Goal: Information Seeking & Learning: Learn about a topic

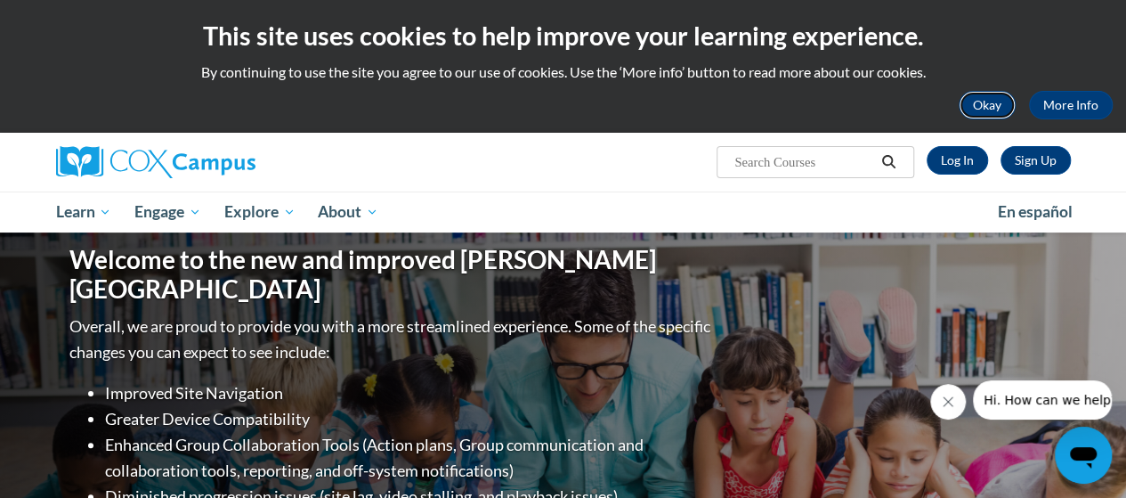
click at [992, 106] on button "Okay" at bounding box center [987, 105] width 57 height 28
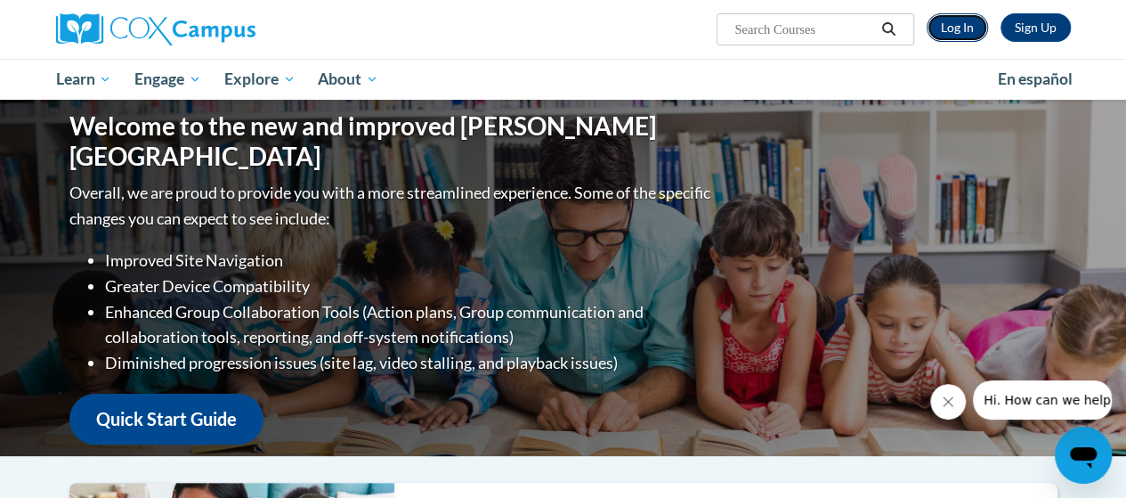
click at [966, 31] on link "Log In" at bounding box center [957, 27] width 61 height 28
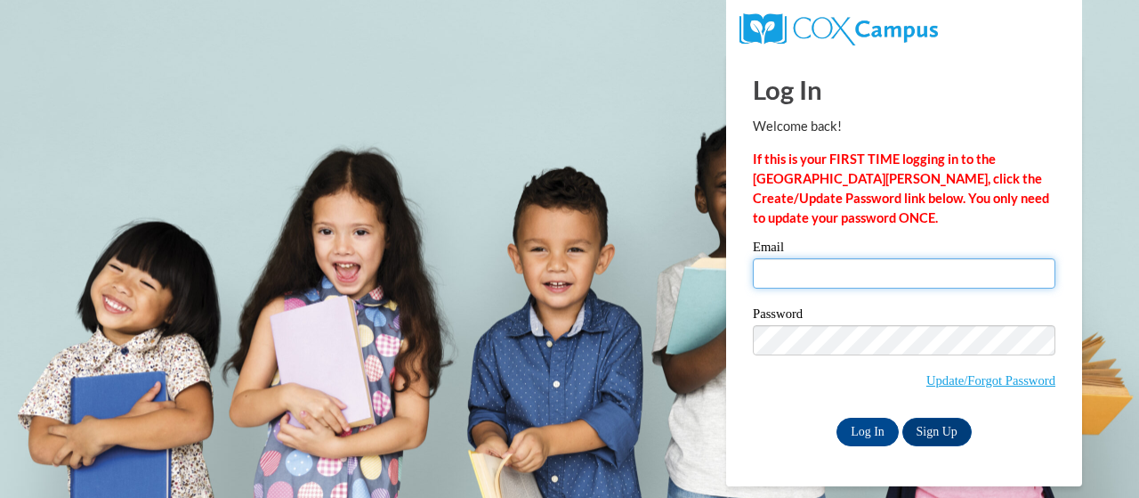
click at [815, 279] on input "Email" at bounding box center [904, 273] width 303 height 30
type input "crowder.christina.m@muscogee.k12.ga.us"
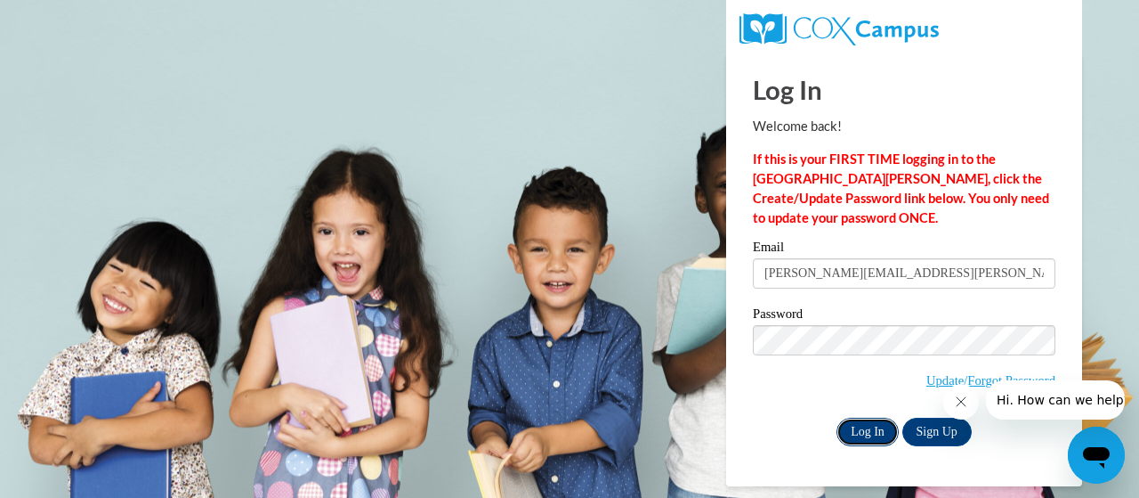
click at [887, 432] on input "Log In" at bounding box center [868, 431] width 62 height 28
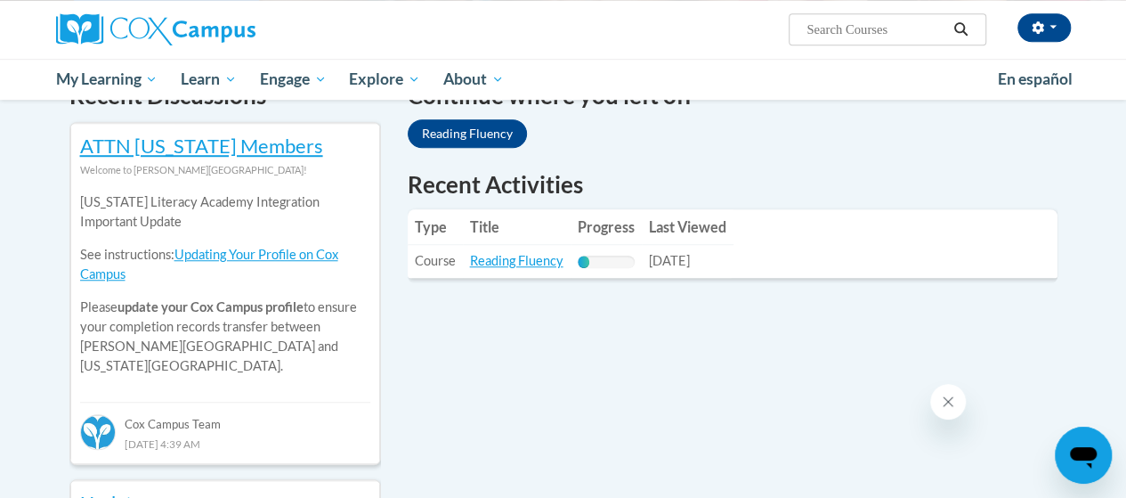
scroll to position [534, 0]
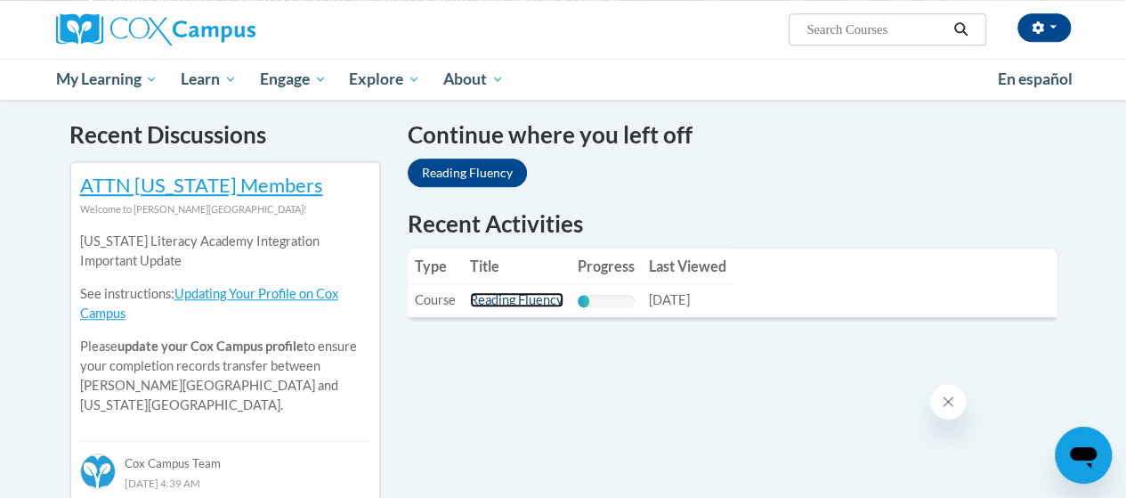
click at [516, 296] on link "Reading Fluency" at bounding box center [516, 299] width 93 height 15
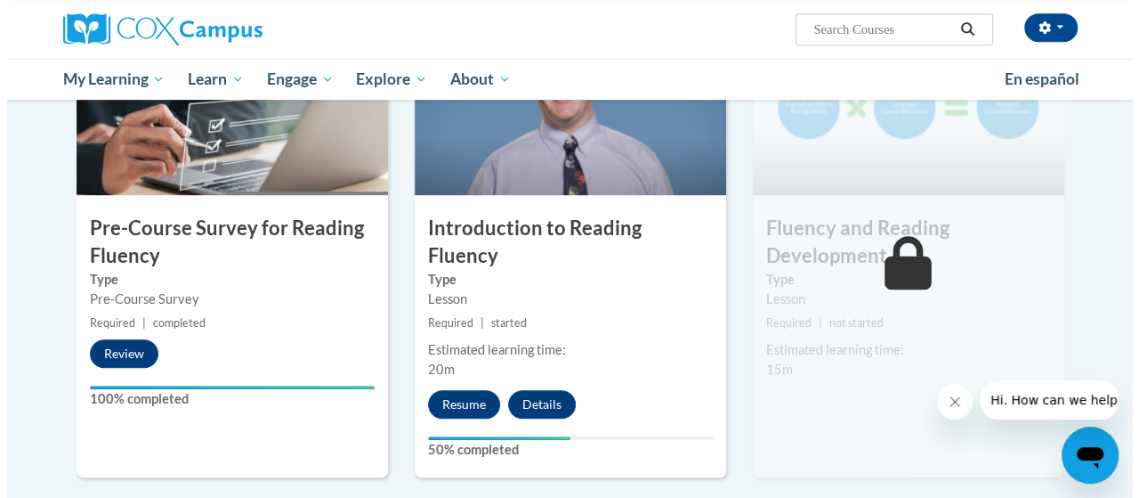
scroll to position [445, 0]
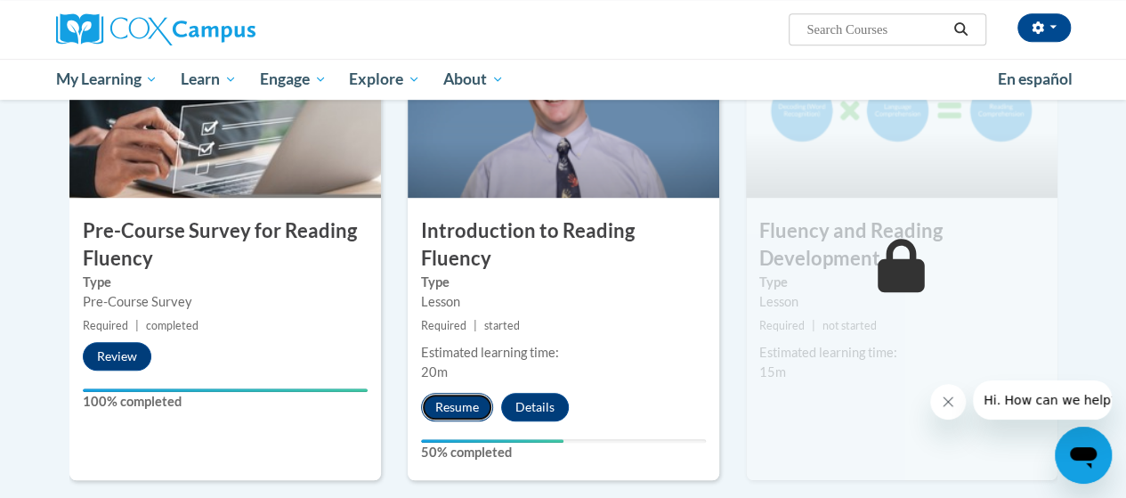
click at [450, 393] on button "Resume" at bounding box center [457, 407] width 72 height 28
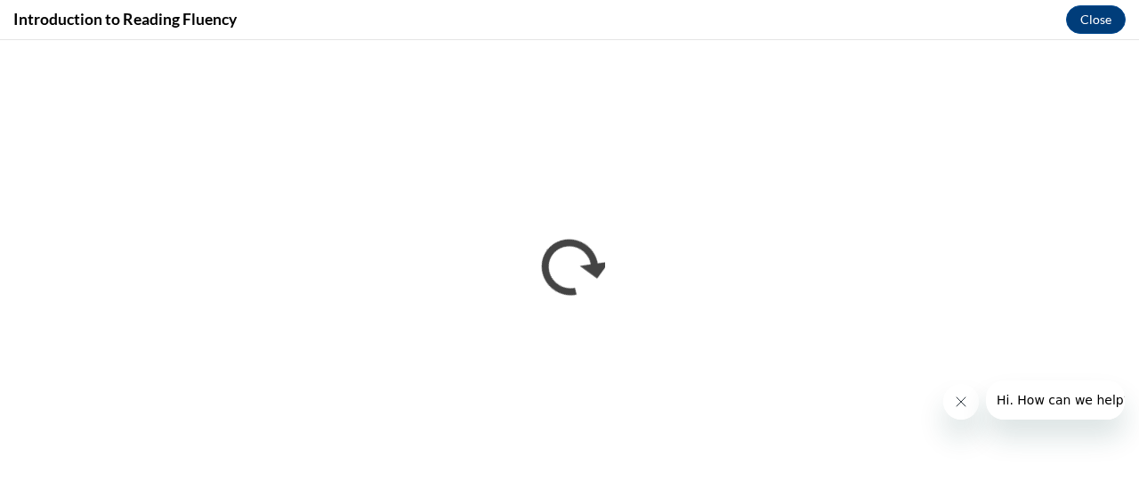
scroll to position [0, 0]
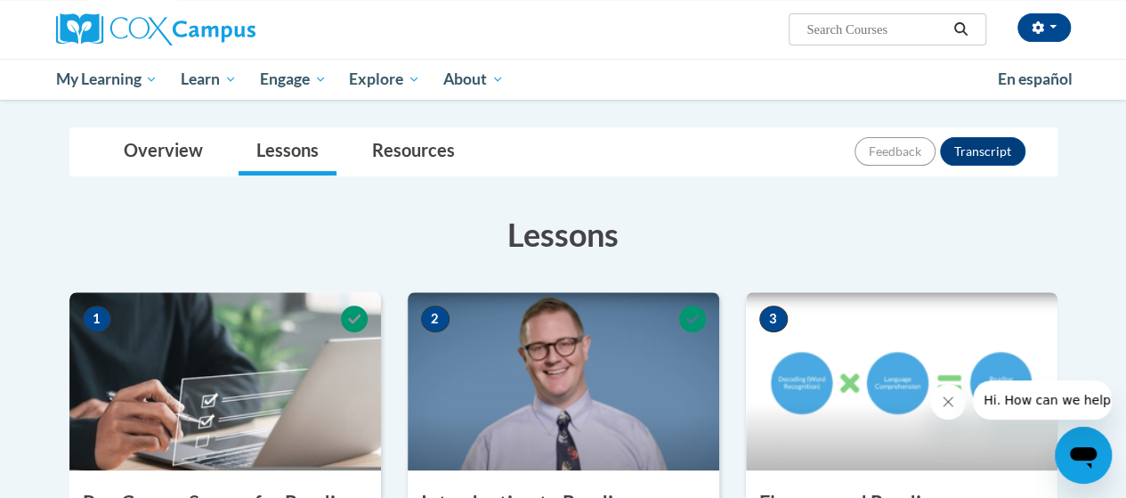
scroll to position [255, 0]
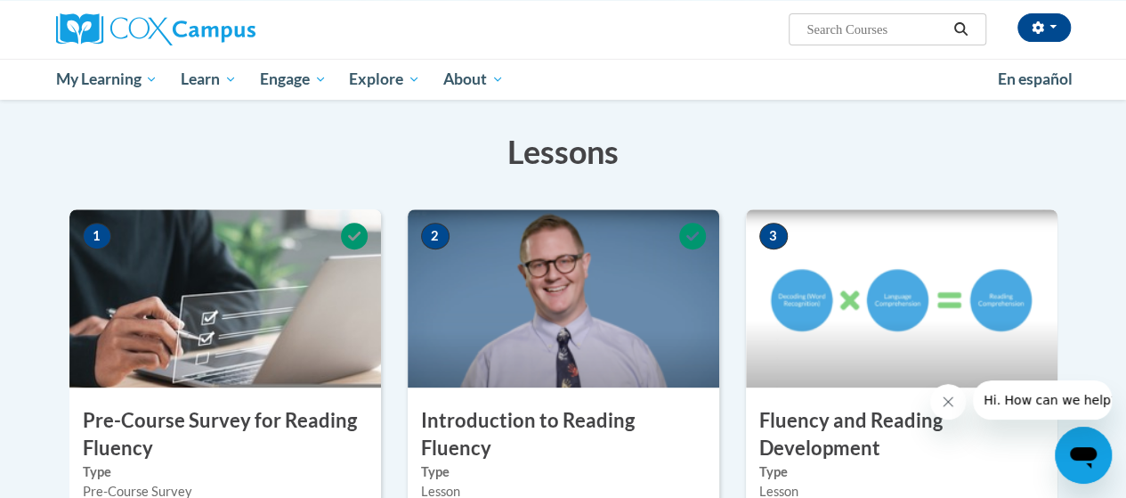
click at [902, 331] on img at bounding box center [902, 298] width 312 height 178
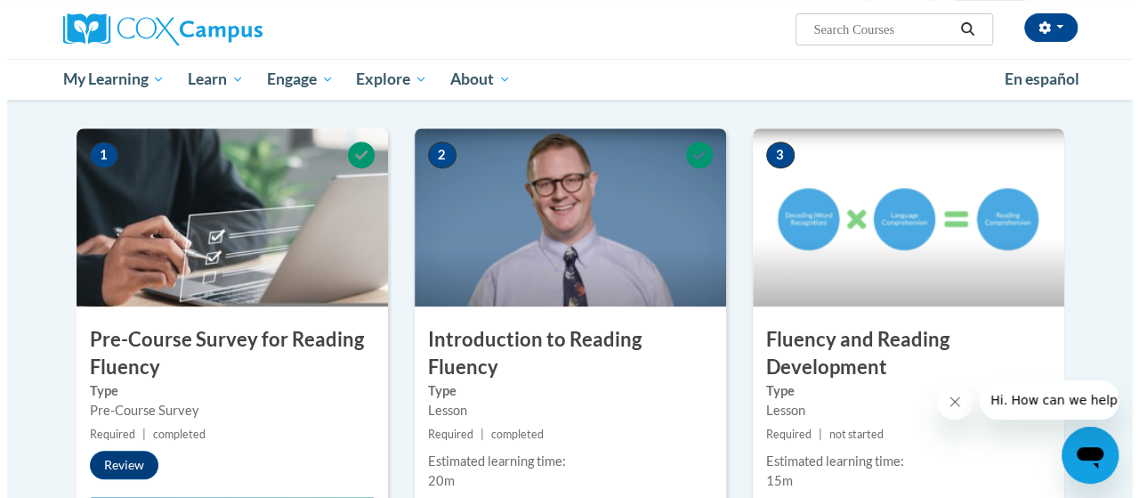
scroll to position [418, 0]
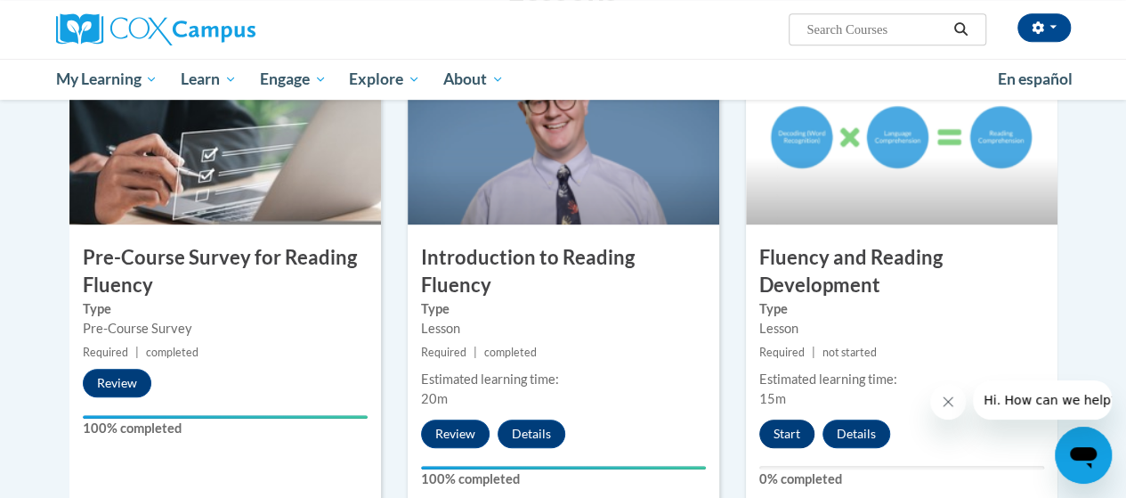
click at [782, 443] on button "Start" at bounding box center [786, 433] width 55 height 28
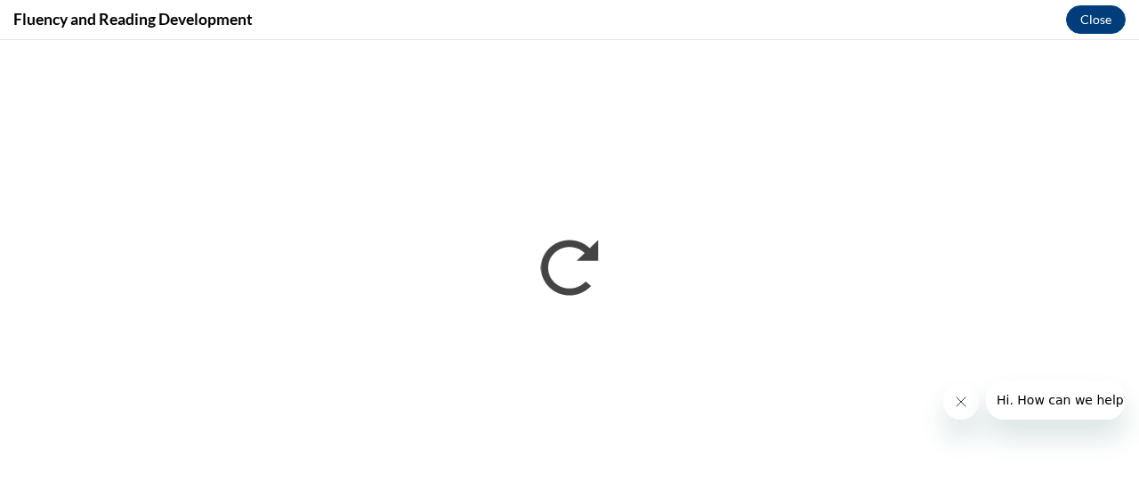
scroll to position [0, 0]
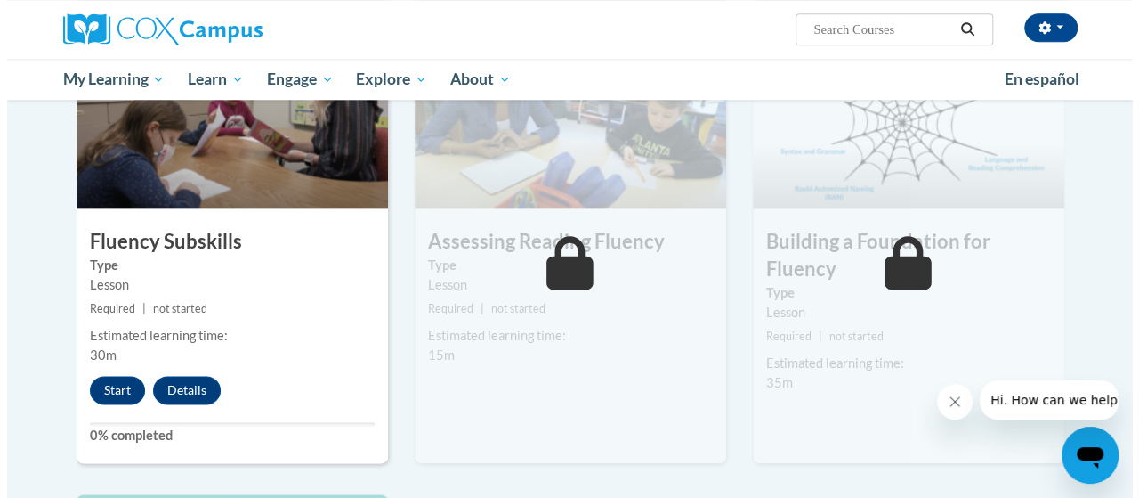
scroll to position [926, 0]
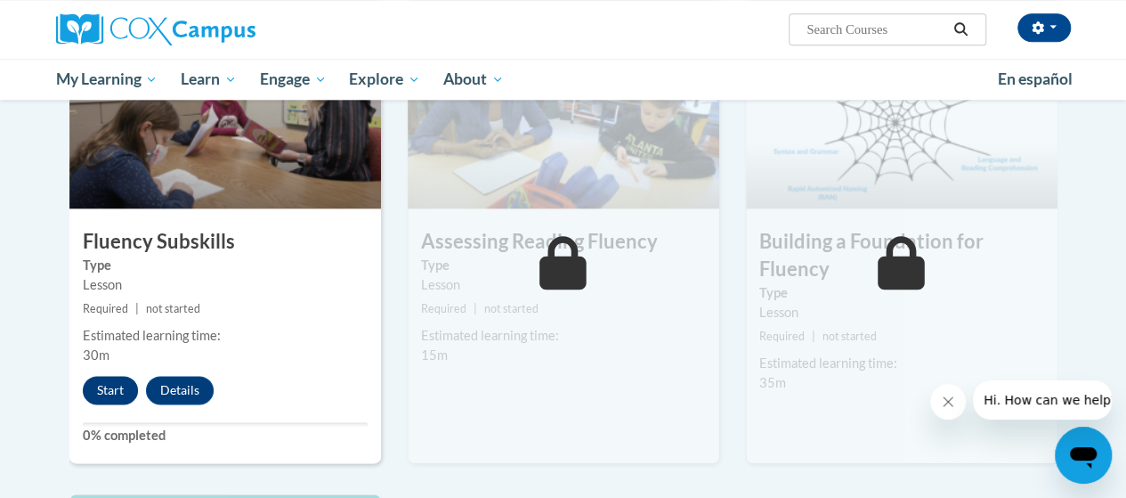
click at [109, 395] on button "Start" at bounding box center [110, 390] width 55 height 28
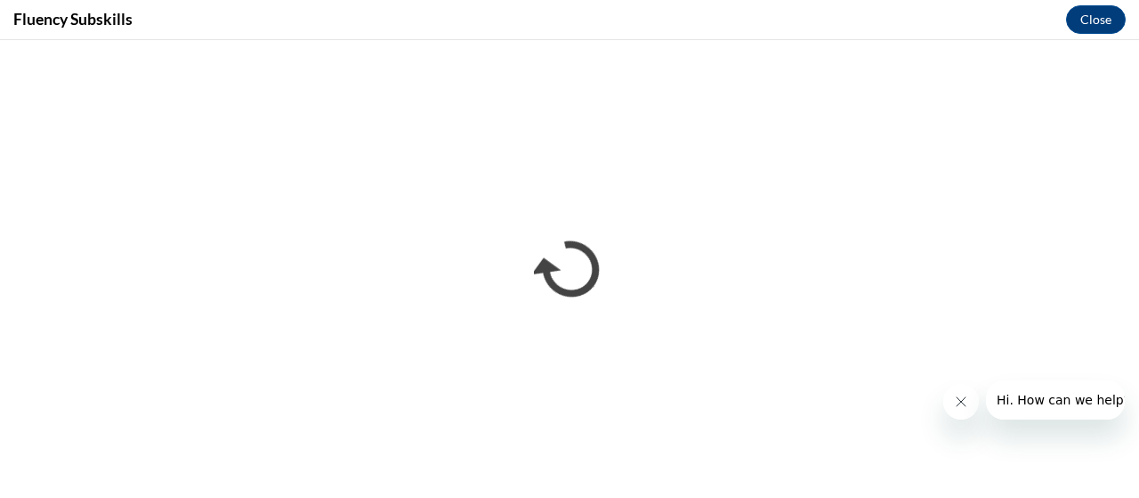
scroll to position [0, 0]
